Goal: Task Accomplishment & Management: Complete application form

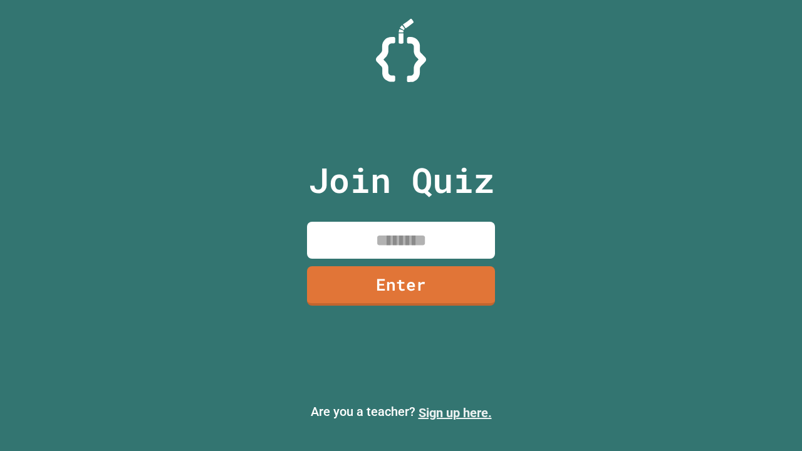
click at [449, 413] on link "Sign up here." at bounding box center [454, 412] width 73 height 15
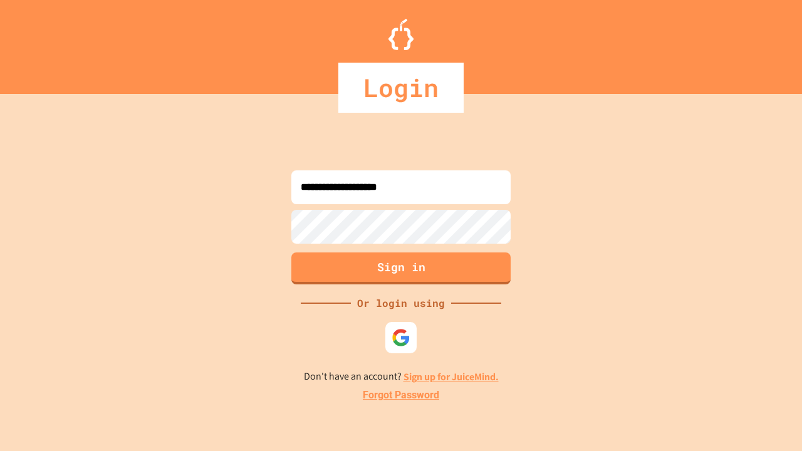
type input "**********"
